Goal: Navigation & Orientation: Find specific page/section

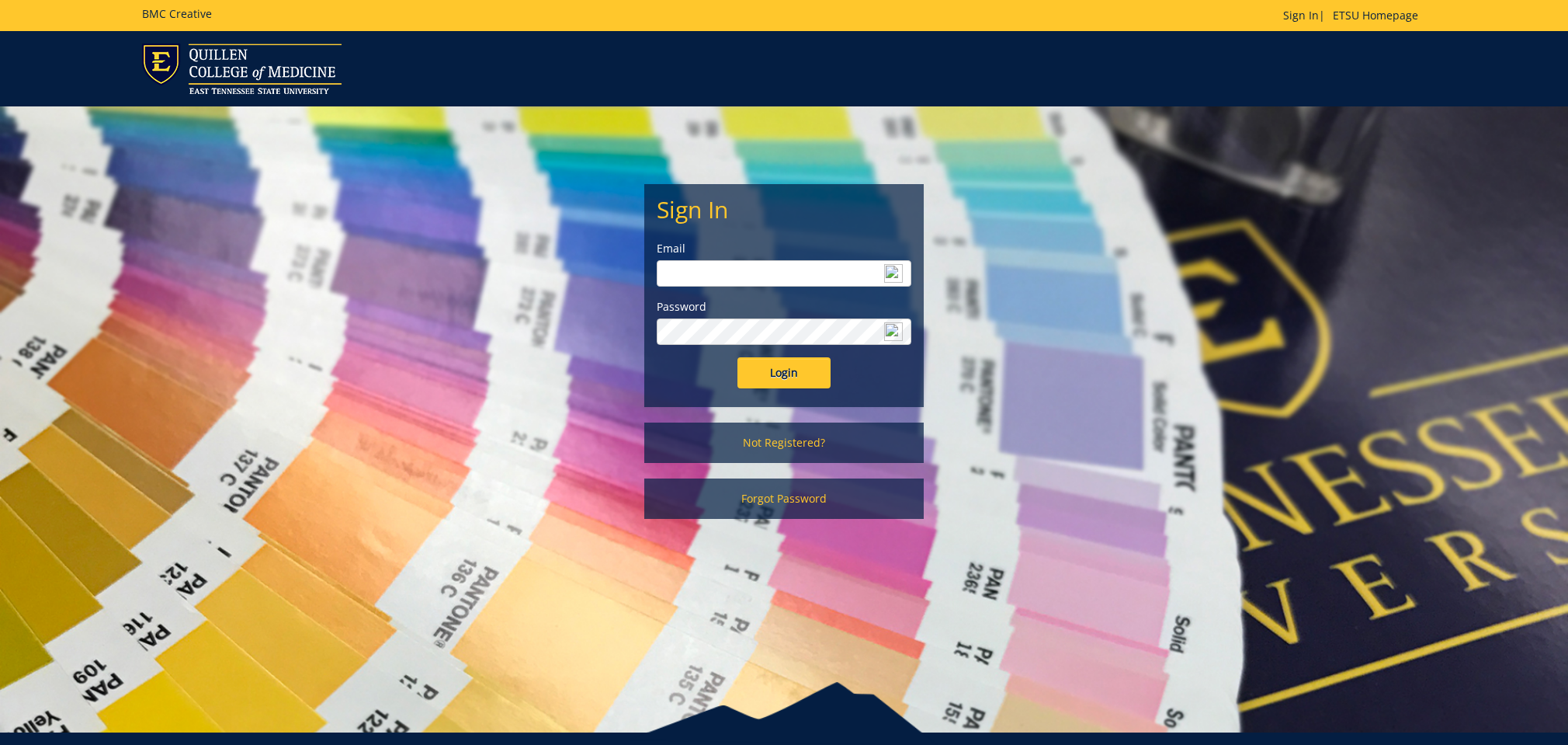
type input "[EMAIL_ADDRESS][DOMAIN_NAME]"
click at [781, 368] on input "Login" at bounding box center [783, 372] width 93 height 31
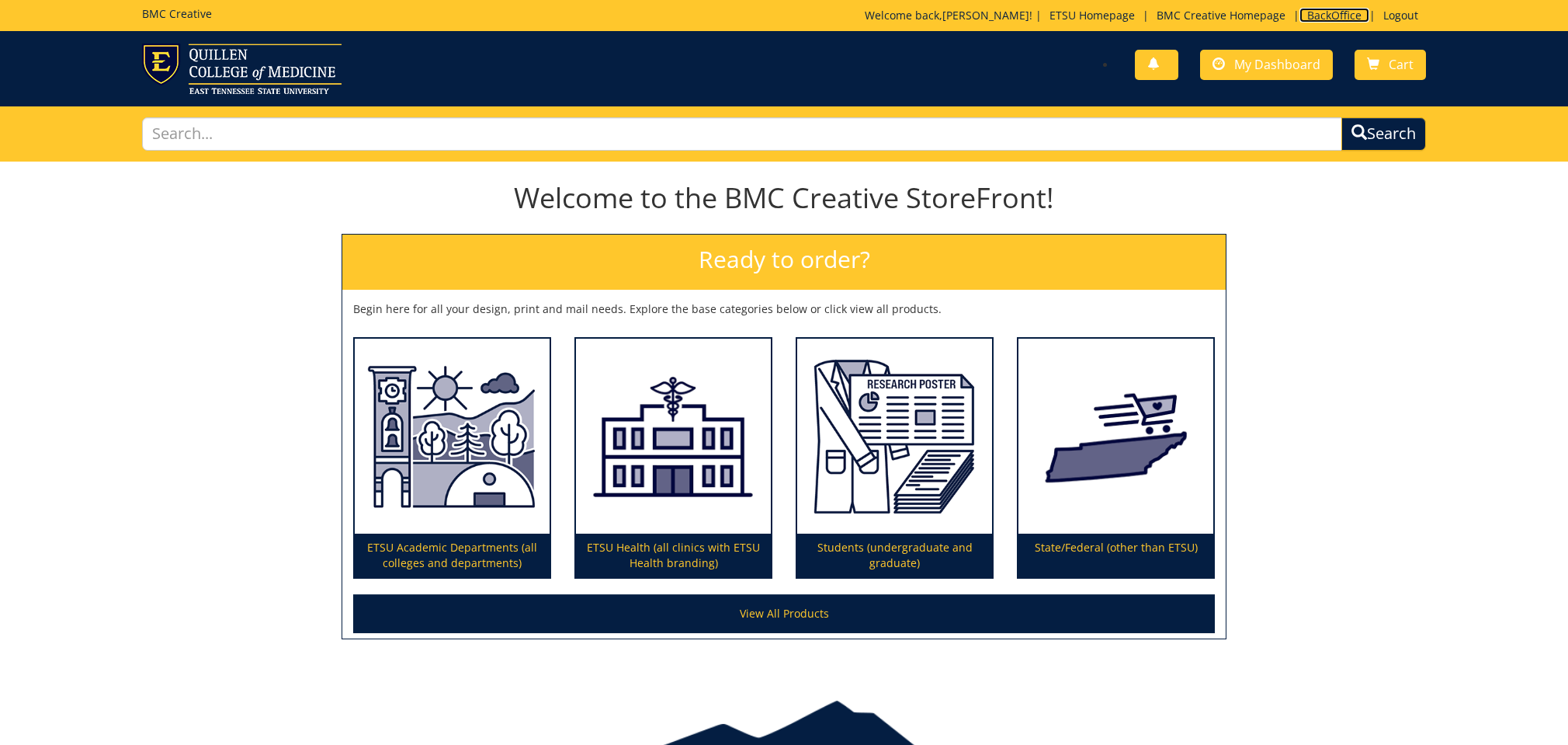
click at [1317, 13] on link "BackOffice" at bounding box center [1333, 15] width 70 height 15
